Goal: Information Seeking & Learning: Learn about a topic

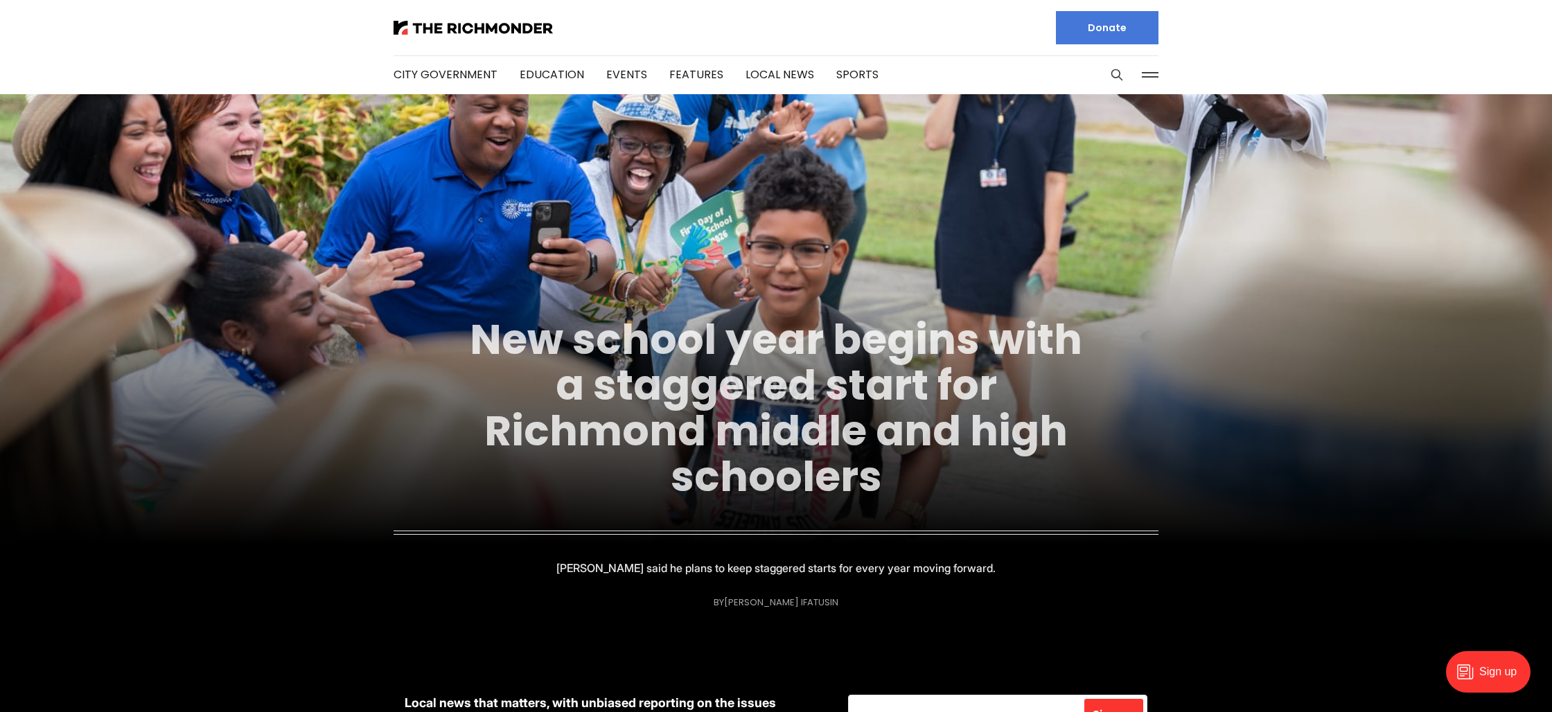
click at [890, 401] on link "New school year begins with a staggered start for Richmond middle and high scho…" at bounding box center [776, 407] width 613 height 195
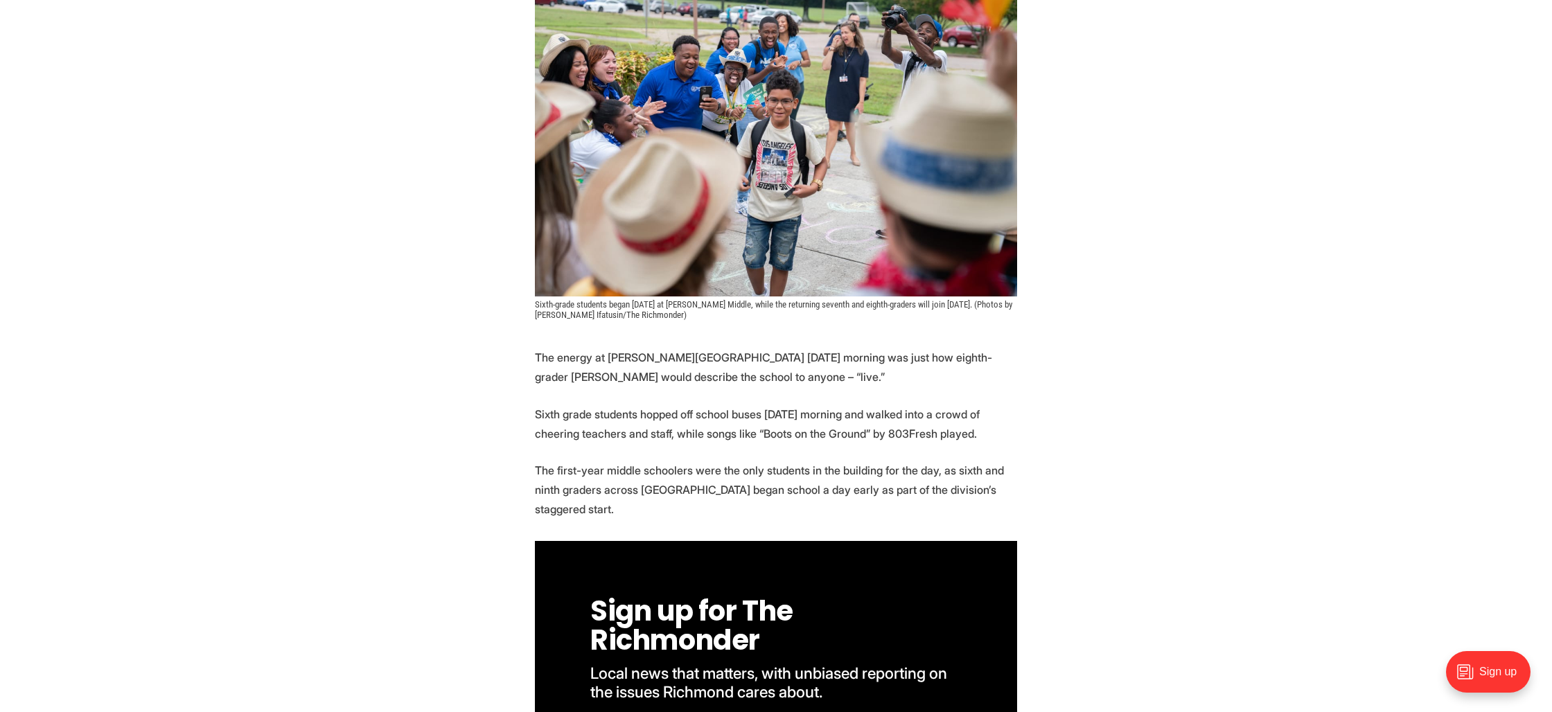
scroll to position [363, 0]
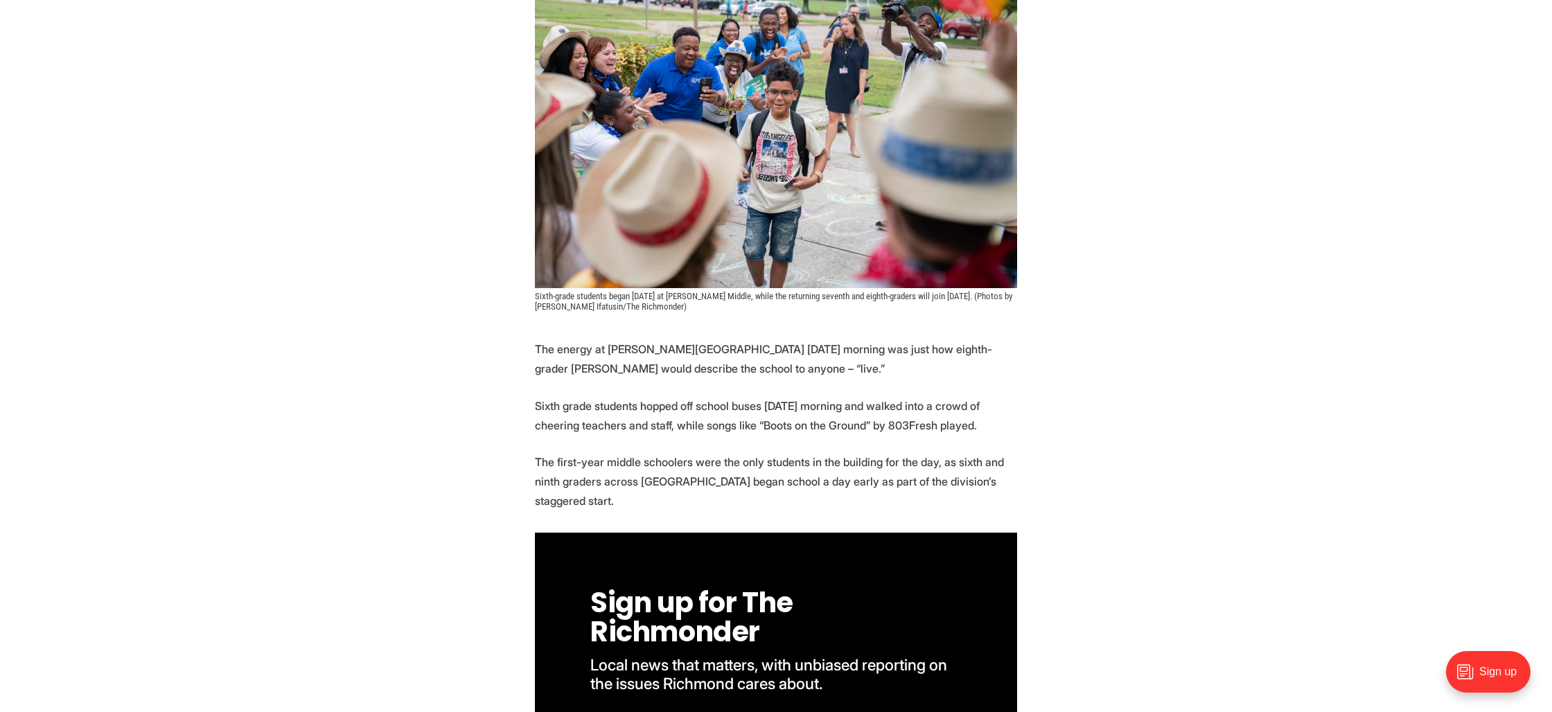
click at [722, 358] on p "The energy at [PERSON_NAME][GEOGRAPHIC_DATA] [DATE] morning was just how eighth…" at bounding box center [776, 359] width 482 height 39
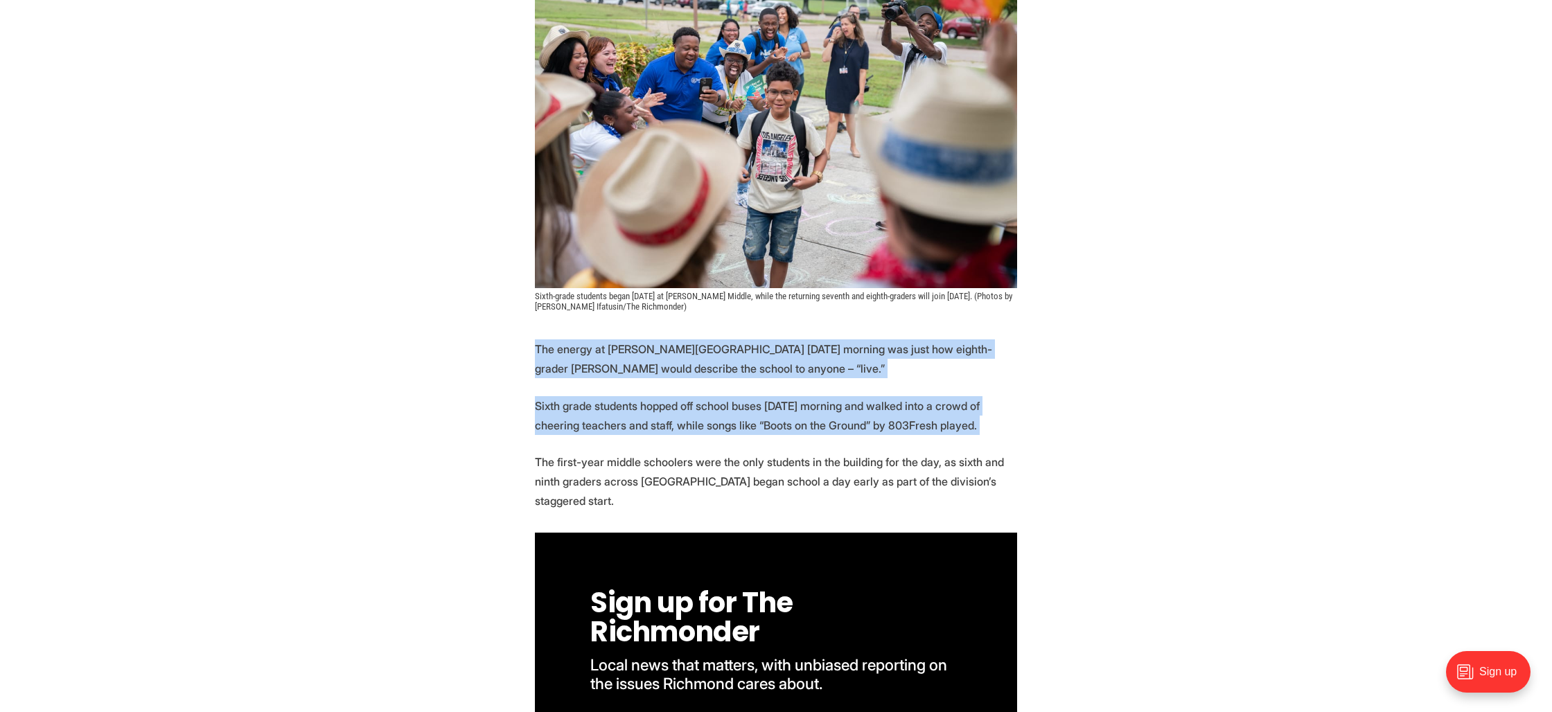
drag, startPoint x: 722, startPoint y: 358, endPoint x: 747, endPoint y: 444, distance: 90.1
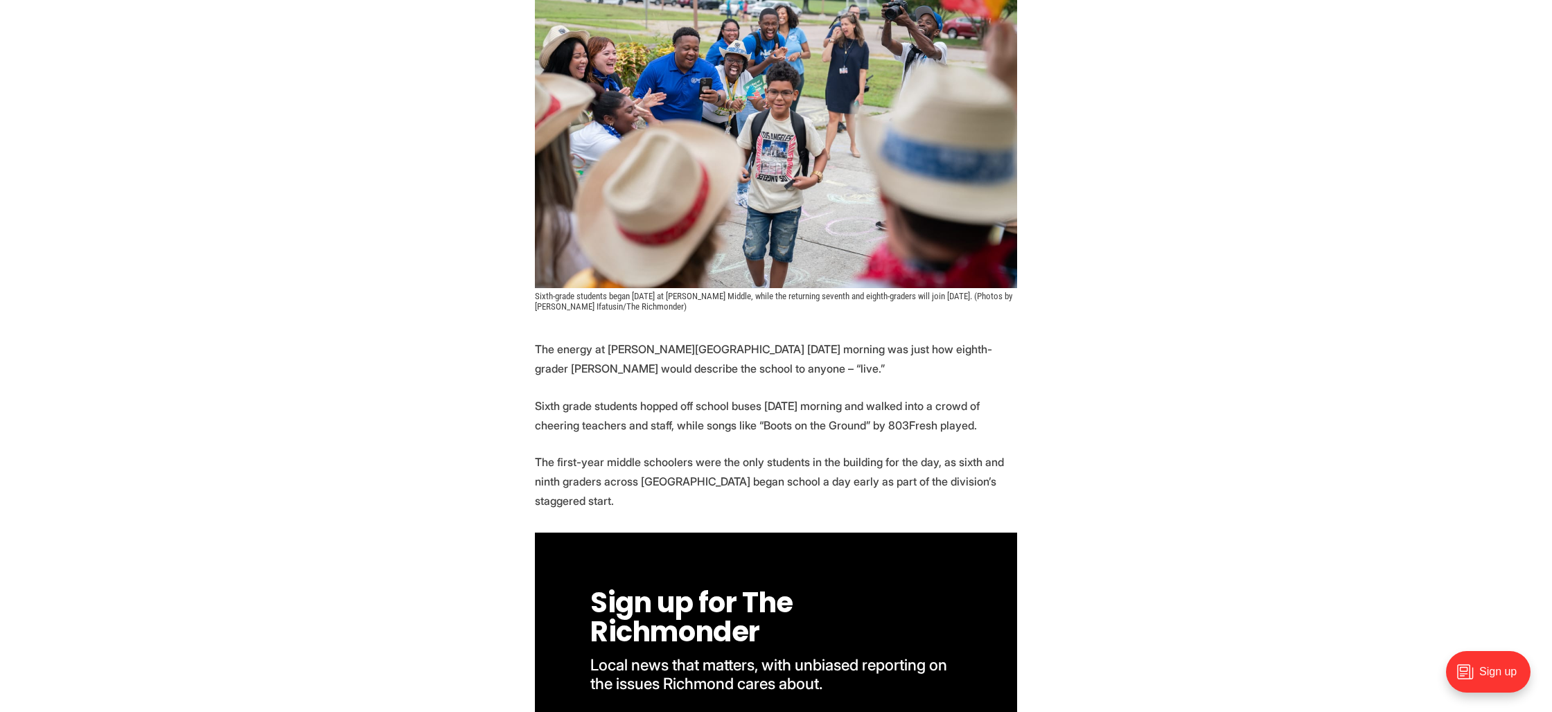
drag, startPoint x: 728, startPoint y: 488, endPoint x: 705, endPoint y: 380, distance: 110.0
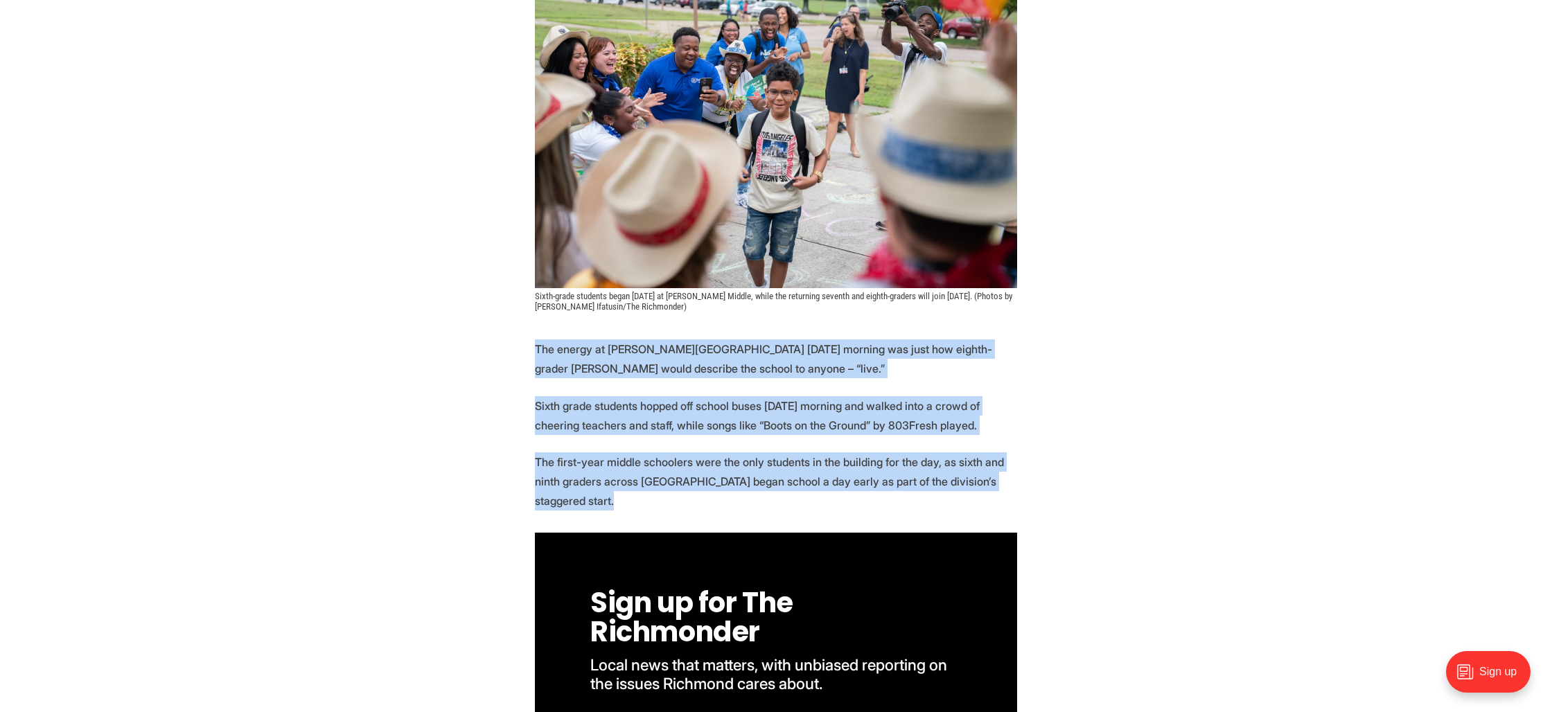
drag, startPoint x: 705, startPoint y: 380, endPoint x: 704, endPoint y: 495, distance: 115.0
click at [704, 495] on p "The first-year middle schoolers were the only students in the building for the …" at bounding box center [776, 482] width 482 height 58
click at [704, 494] on p "The first-year middle schoolers were the only students in the building for the …" at bounding box center [776, 482] width 482 height 58
drag, startPoint x: 703, startPoint y: 493, endPoint x: 667, endPoint y: 374, distance: 123.9
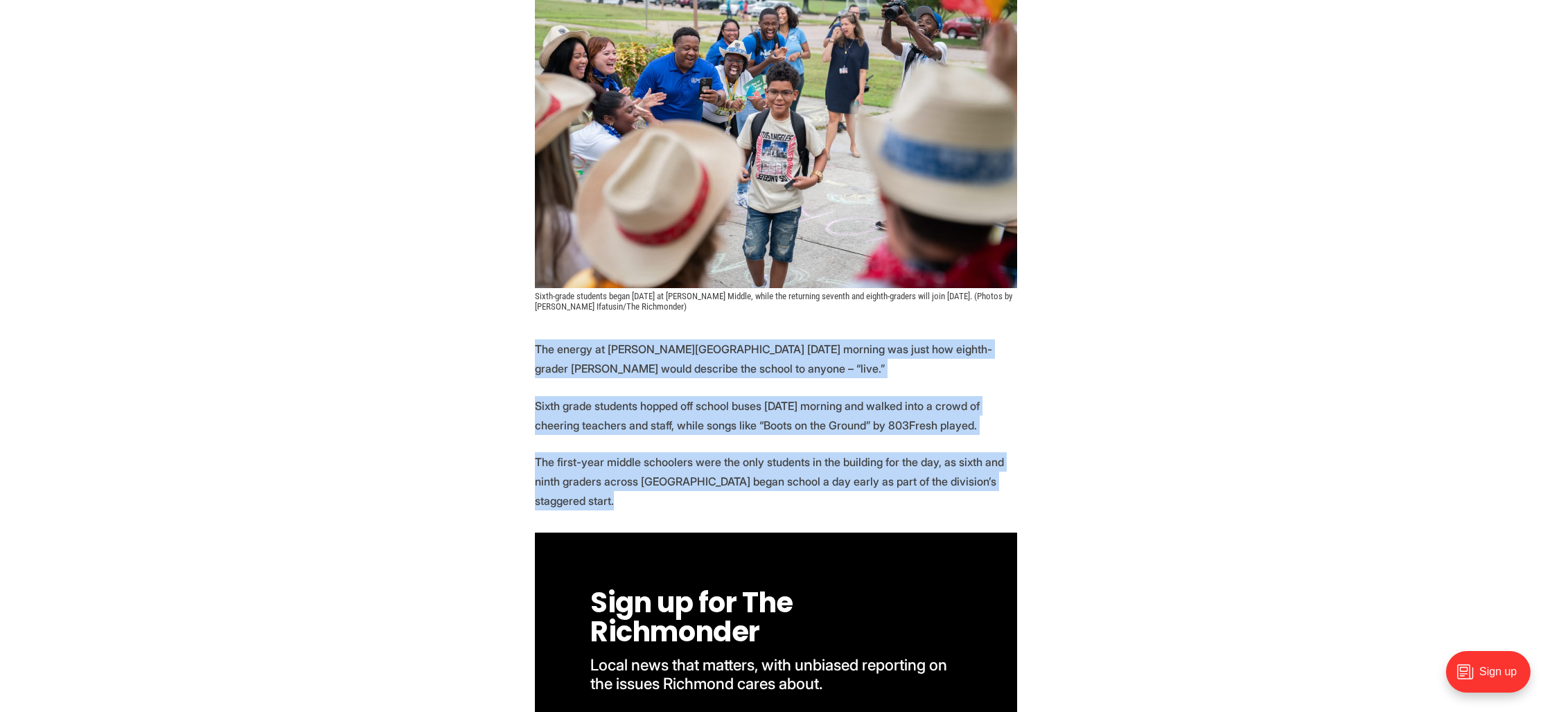
click at [665, 371] on p "The energy at Thomas Henderson Middle School Monday morning was just how eighth…" at bounding box center [776, 359] width 482 height 39
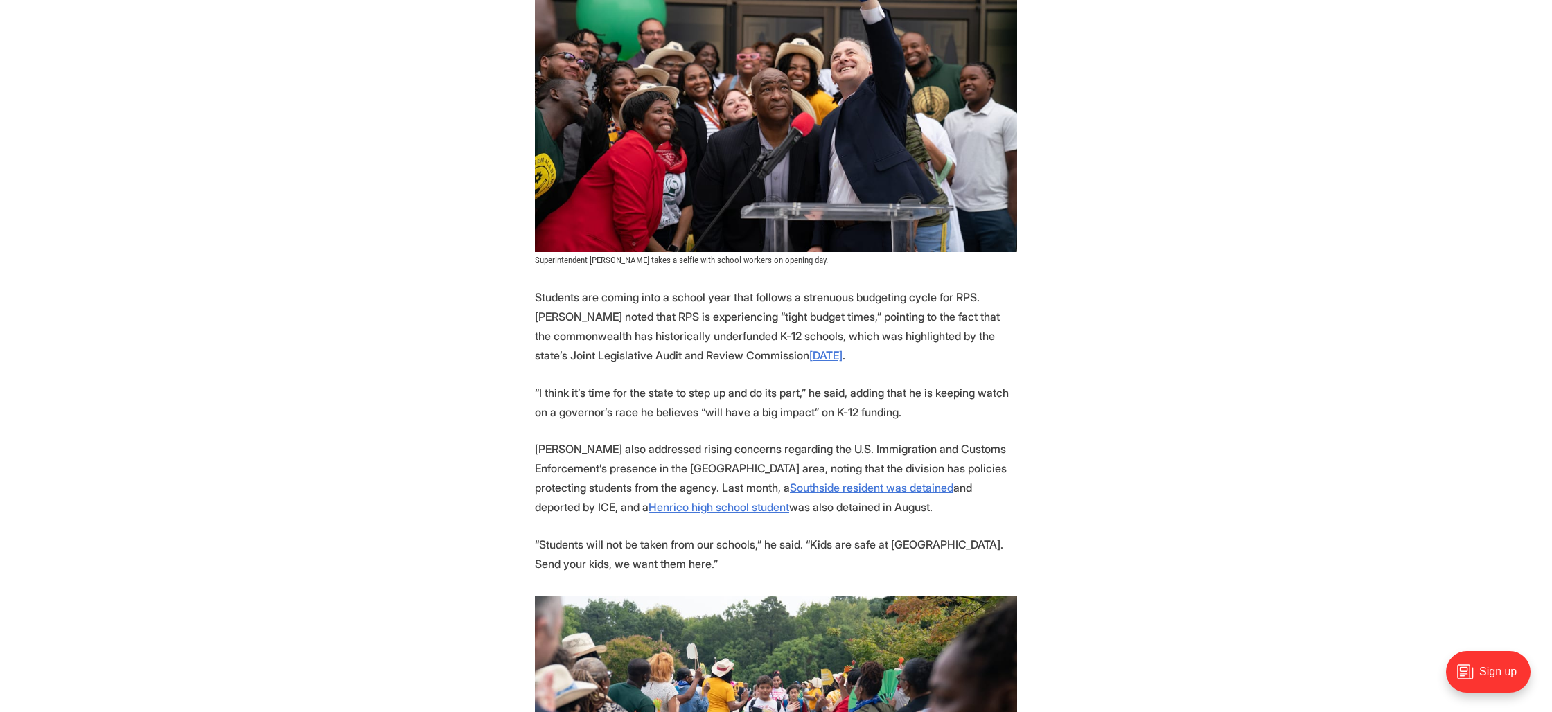
scroll to position [1441, 0]
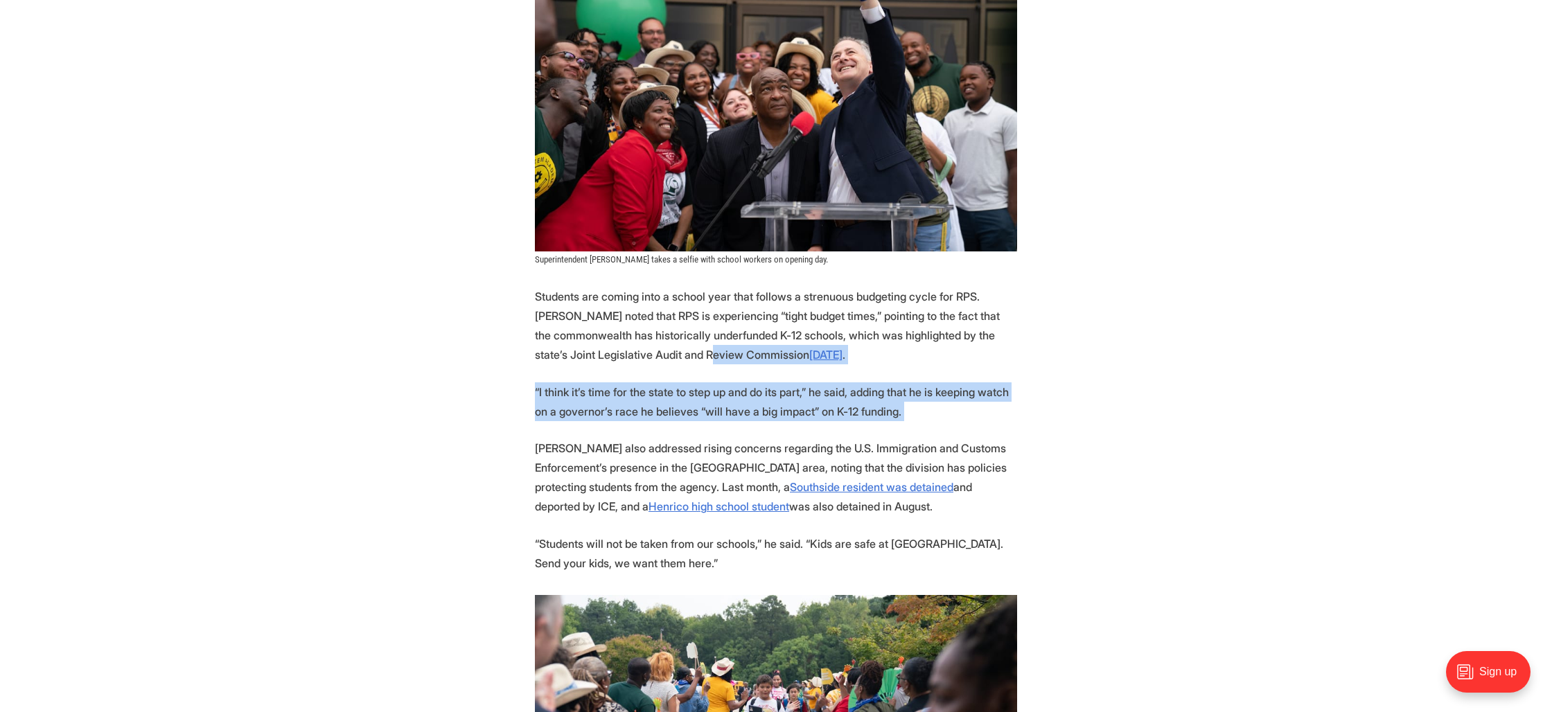
drag, startPoint x: 634, startPoint y: 349, endPoint x: 649, endPoint y: 435, distance: 87.8
click at [649, 435] on section "The energy at Thomas Henderson Middle School Monday morning was just how eighth…" at bounding box center [776, 254] width 1552 height 1986
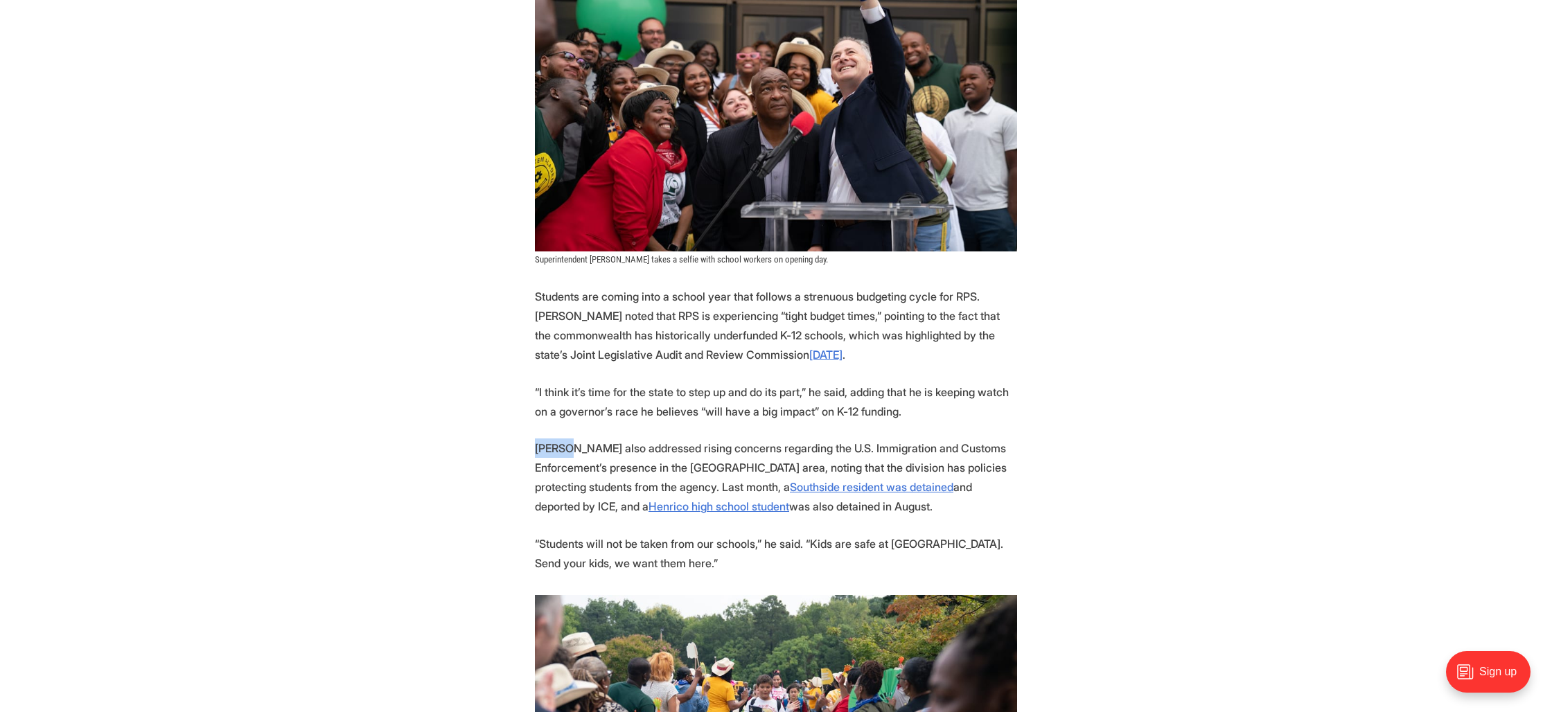
click at [649, 435] on section "The energy at Thomas Henderson Middle School Monday morning was just how eighth…" at bounding box center [776, 254] width 1552 height 1986
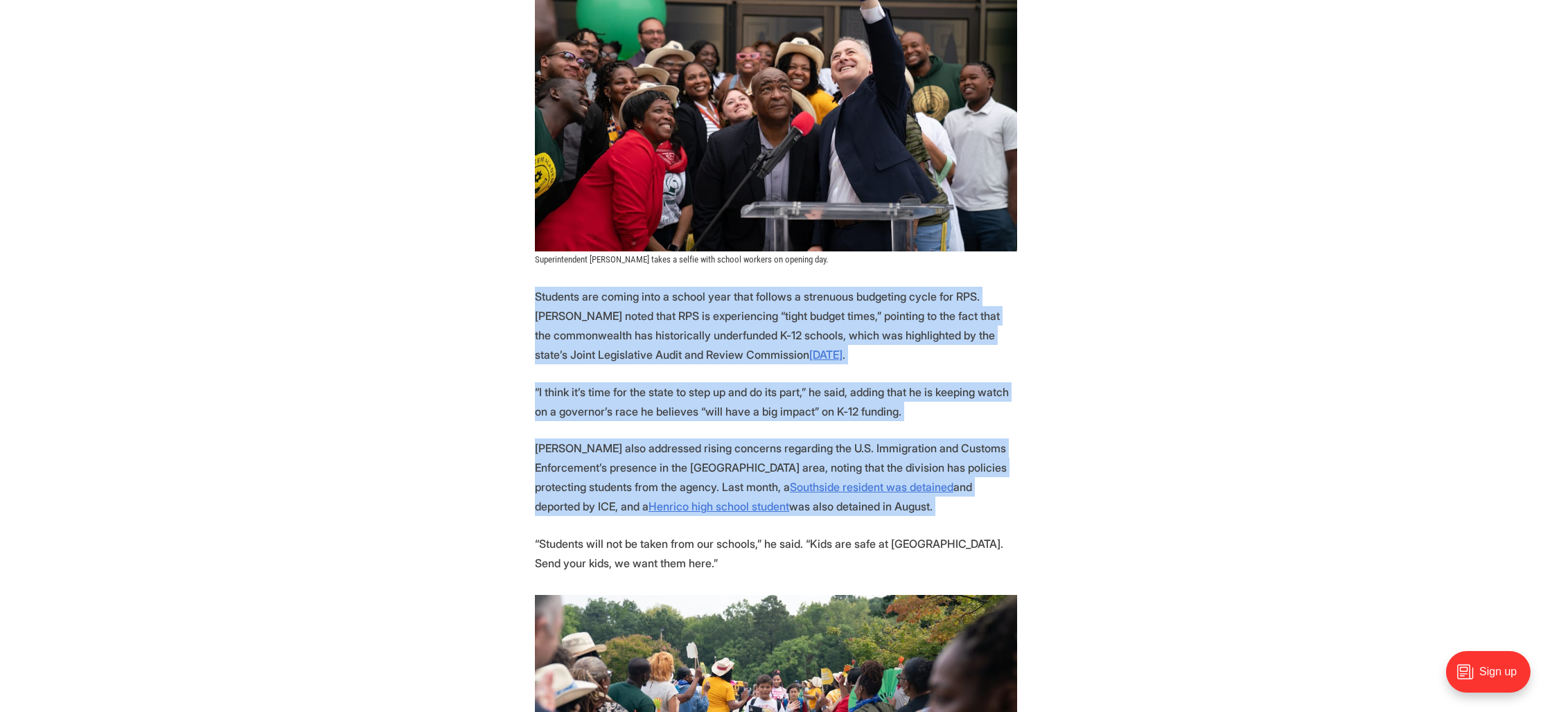
drag, startPoint x: 649, startPoint y: 435, endPoint x: 609, endPoint y: 335, distance: 107.3
click at [609, 335] on section "The energy at Thomas Henderson Middle School Monday morning was just how eighth…" at bounding box center [776, 254] width 1552 height 1986
click at [609, 335] on p "Students are coming into a school year that follows a strenuous budgeting cycle…" at bounding box center [776, 326] width 482 height 78
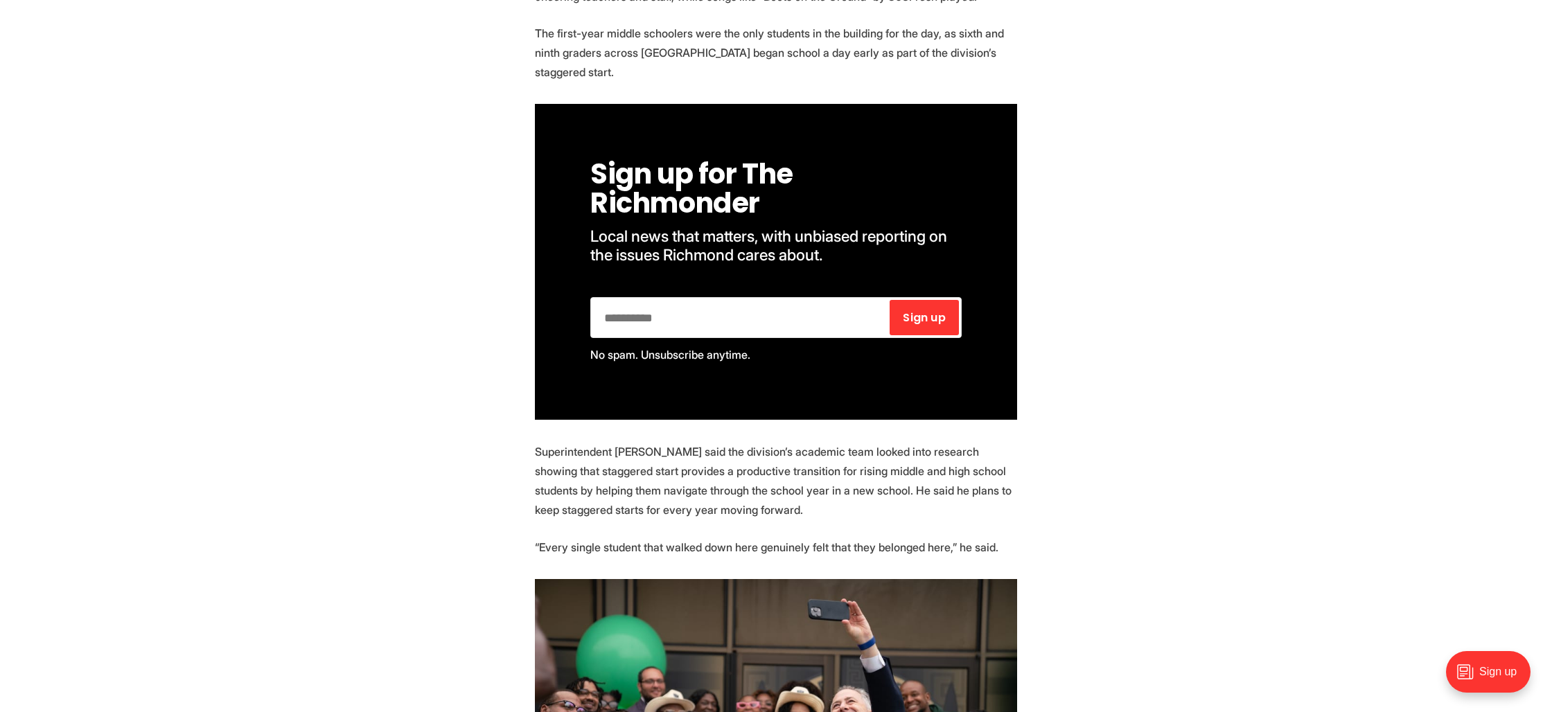
scroll to position [438, 0]
